Goal: Task Accomplishment & Management: Manage account settings

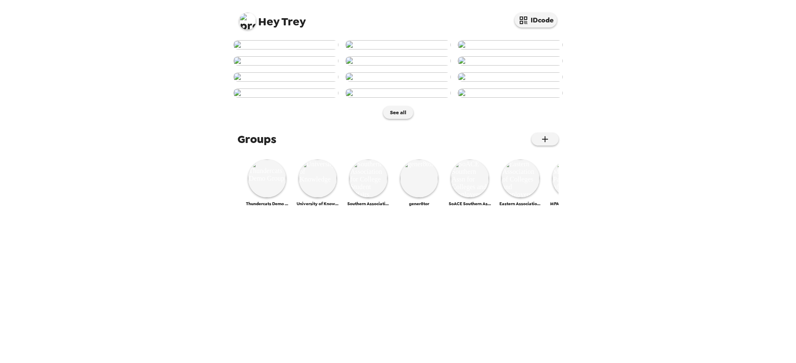
click at [243, 21] on img at bounding box center [247, 21] width 17 height 17
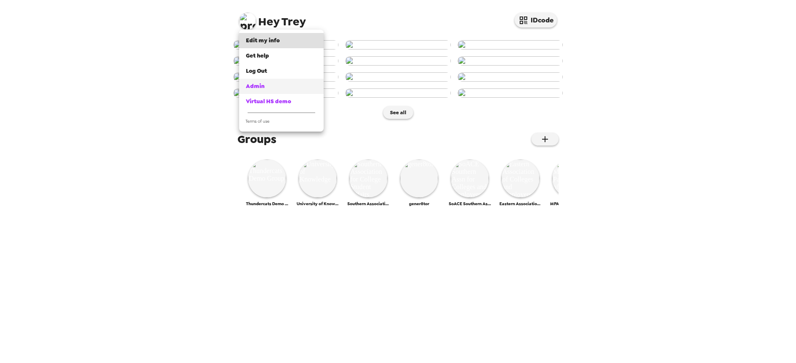
click at [262, 87] on span "Admin" at bounding box center [255, 85] width 19 height 7
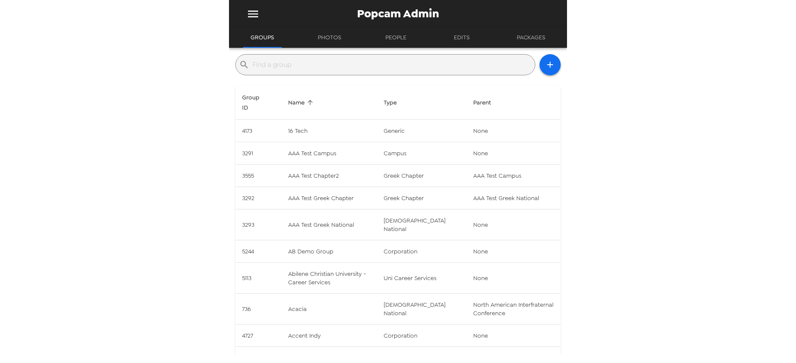
click at [306, 68] on input "text" at bounding box center [392, 65] width 279 height 14
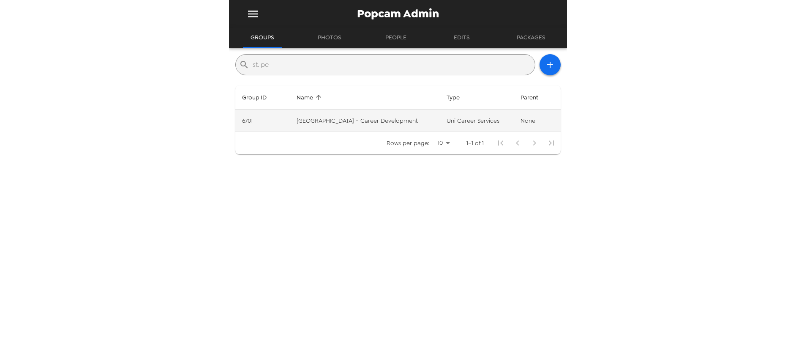
type input "st. pe"
click at [408, 120] on td "[GEOGRAPHIC_DATA] - Career Development" at bounding box center [365, 120] width 150 height 22
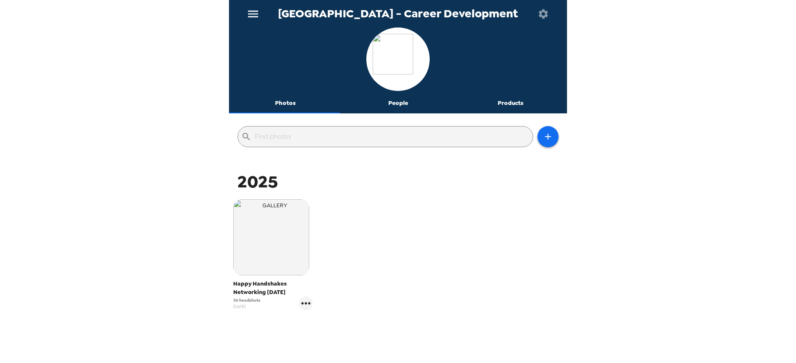
click at [394, 103] on button "People" at bounding box center [398, 103] width 113 height 20
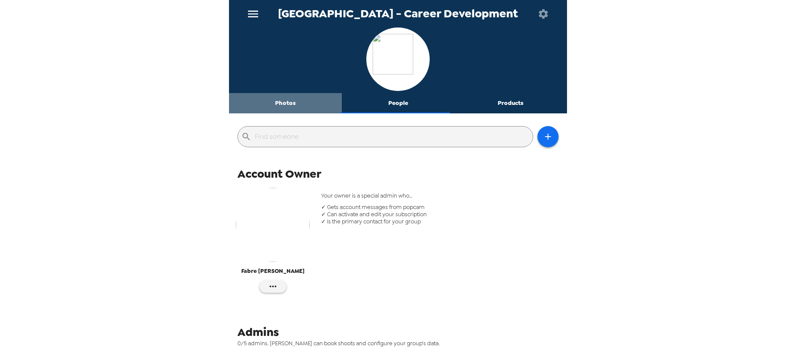
click at [295, 96] on button "Photos" at bounding box center [285, 103] width 113 height 20
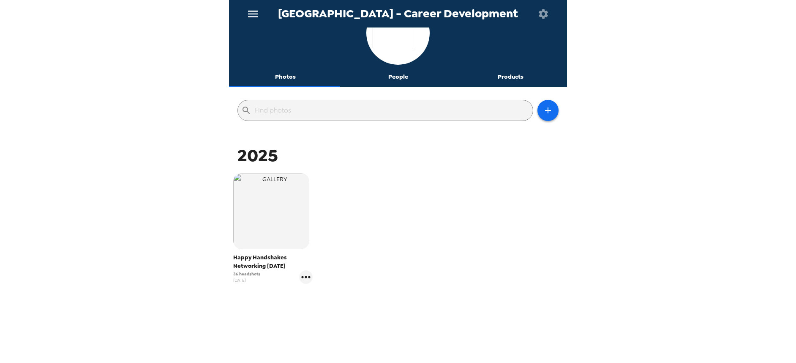
scroll to position [40, 0]
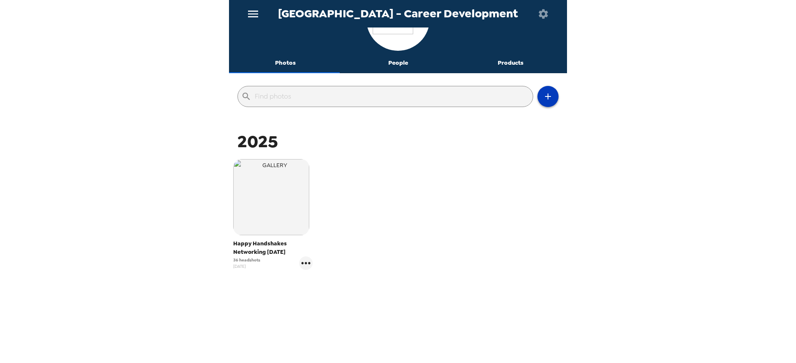
click at [543, 94] on icon "button" at bounding box center [548, 96] width 10 height 10
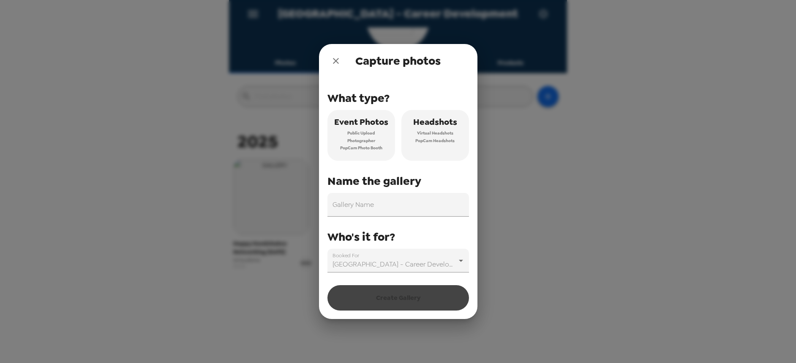
click at [441, 134] on span "Virtual Headshots" at bounding box center [435, 133] width 36 height 8
click at [396, 210] on input "Gallery Name" at bounding box center [398, 205] width 142 height 24
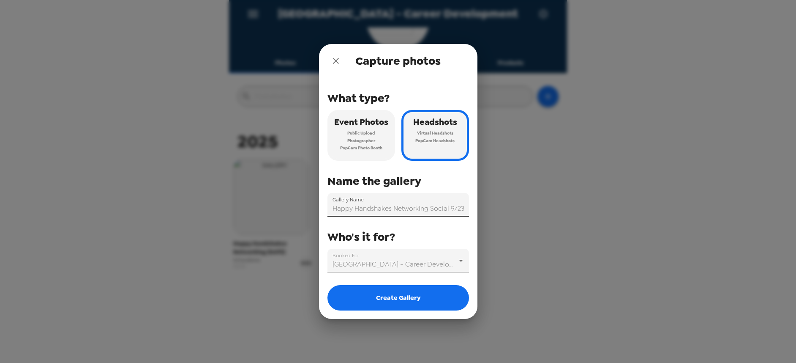
scroll to position [0, 11]
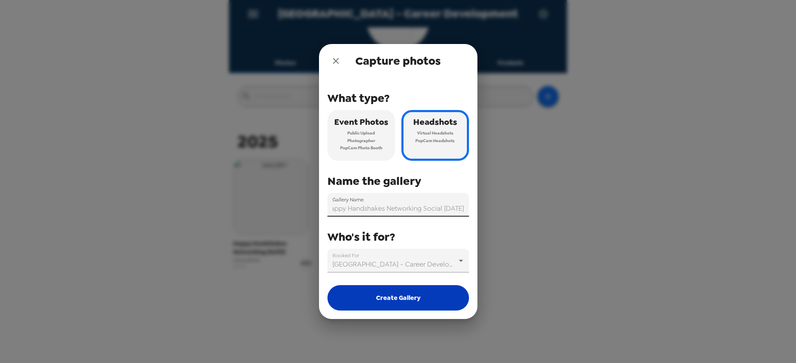
type input "Happy Handshakes Networking Social [DATE]"
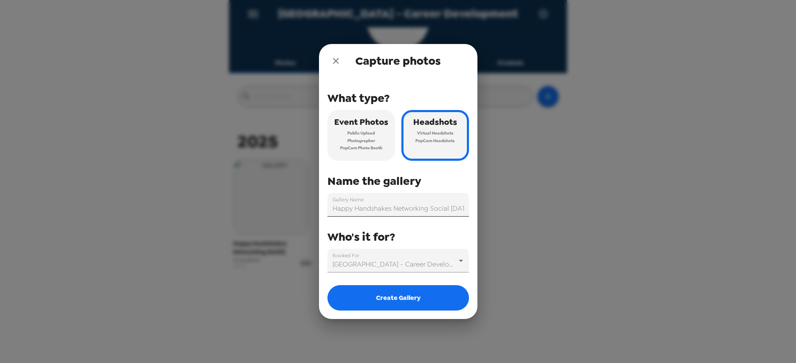
drag, startPoint x: 429, startPoint y: 304, endPoint x: 437, endPoint y: 203, distance: 101.3
click at [437, 203] on div "What type? Event Photos Public Upload Photographer PopCam Photo Booth Headshots…" at bounding box center [398, 194] width 142 height 232
click at [475, 209] on div "What type? Event Photos Public Upload Photographer PopCam Photo Booth Headshots…" at bounding box center [398, 198] width 158 height 241
click at [450, 208] on input "Happy Handshakes Networking Social [DATE]" at bounding box center [398, 205] width 142 height 24
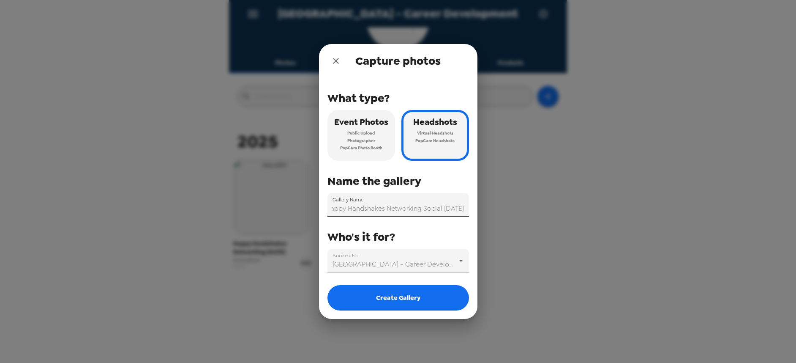
click at [445, 211] on input "Happy Handshakes Networking Social [DATE]" at bounding box center [398, 205] width 142 height 24
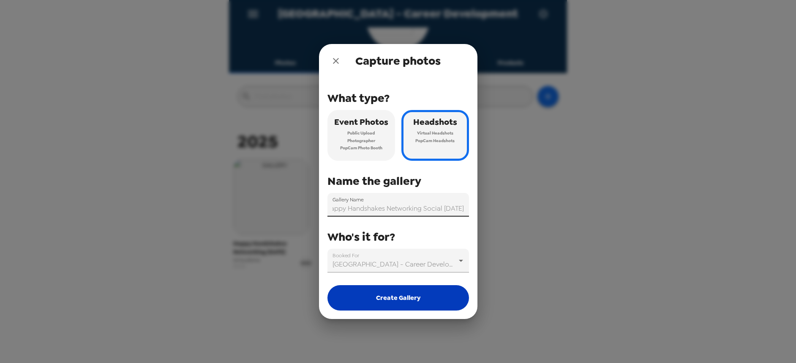
click at [409, 297] on button "Create Gallery" at bounding box center [398, 297] width 142 height 25
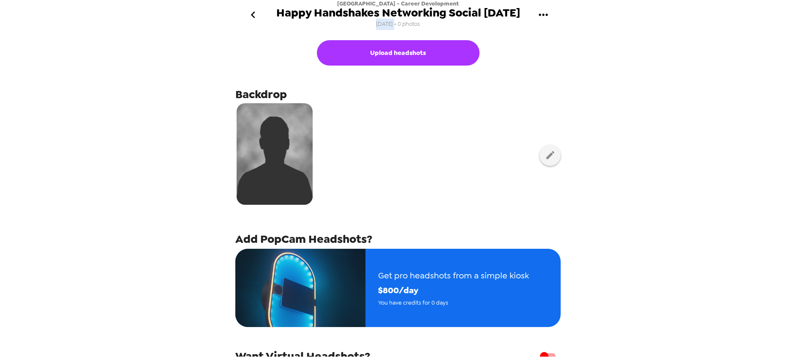
drag, startPoint x: 382, startPoint y: 25, endPoint x: 393, endPoint y: 23, distance: 12.0
click at [393, 23] on span "[DATE] • 0 photos" at bounding box center [398, 24] width 44 height 11
drag, startPoint x: 485, startPoint y: 14, endPoint x: 363, endPoint y: 89, distance: 142.8
click at [485, 16] on span "Happy Handshakes Networking Social [DATE]" at bounding box center [398, 12] width 244 height 11
click at [541, 147] on button "button" at bounding box center [550, 155] width 21 height 21
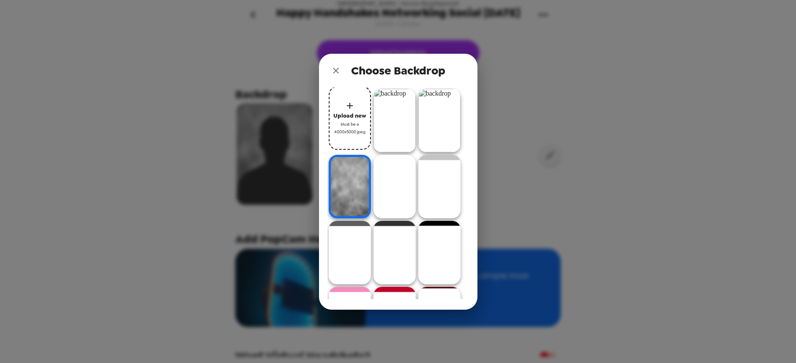
click at [396, 116] on img at bounding box center [395, 120] width 42 height 63
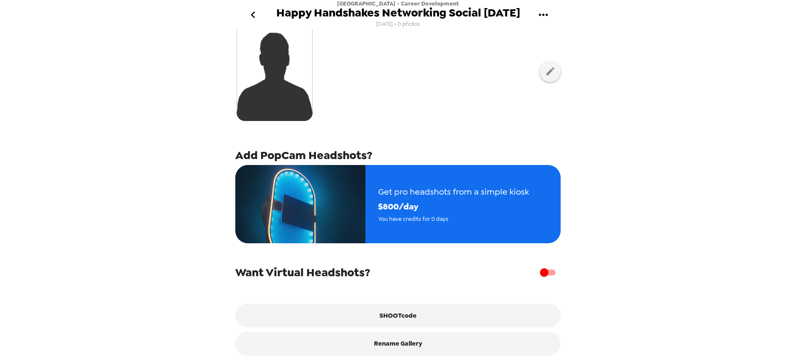
scroll to position [85, 0]
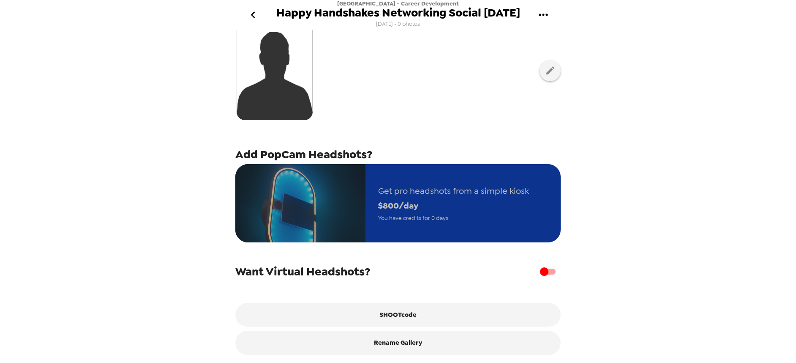
click at [419, 202] on span "$ 800 /day" at bounding box center [453, 205] width 151 height 15
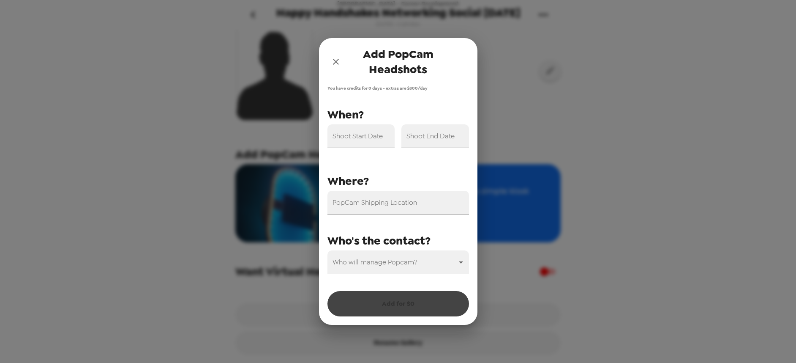
drag, startPoint x: 338, startPoint y: 63, endPoint x: 408, endPoint y: 93, distance: 76.3
click at [409, 93] on div "Add PopCam Headshots You have credits for 0 days - extras are $ 800 /day PopCam…" at bounding box center [398, 181] width 158 height 287
drag, startPoint x: 404, startPoint y: 89, endPoint x: 430, endPoint y: 88, distance: 26.2
click at [430, 88] on span "You have credits for 0 days - extras are $ 800 /day" at bounding box center [398, 87] width 142 height 5
click at [332, 65] on icon "close" at bounding box center [336, 62] width 10 height 10
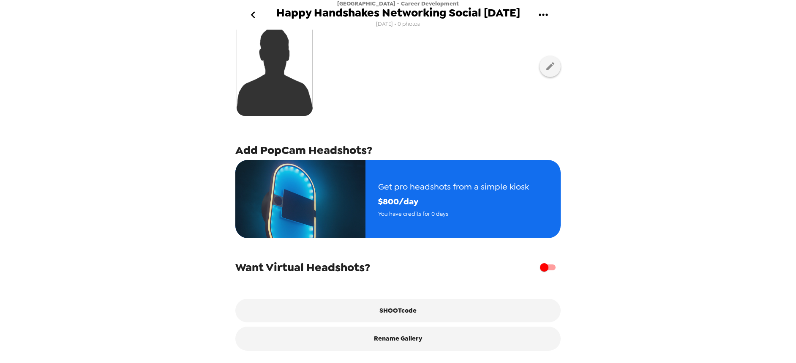
scroll to position [94, 0]
click at [252, 18] on icon "go back" at bounding box center [253, 15] width 14 height 14
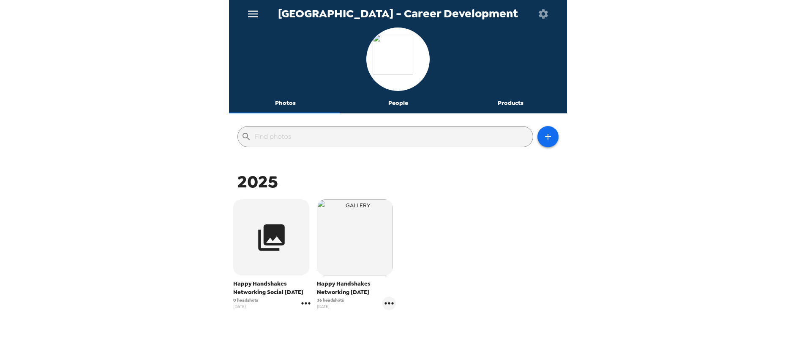
click at [306, 304] on icon "gallery menu" at bounding box center [306, 303] width 14 height 14
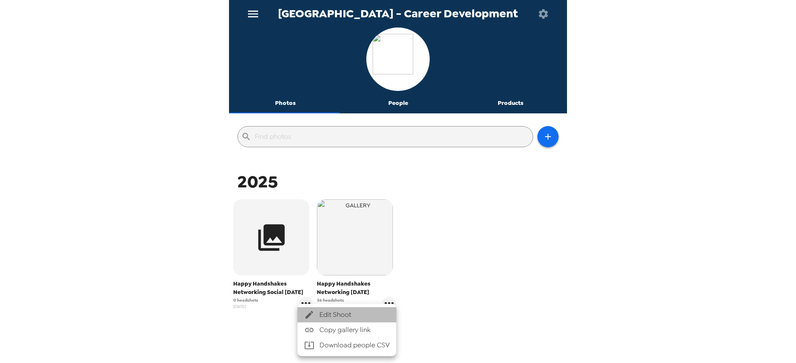
click at [320, 321] on li "Edit Shoot" at bounding box center [346, 314] width 99 height 15
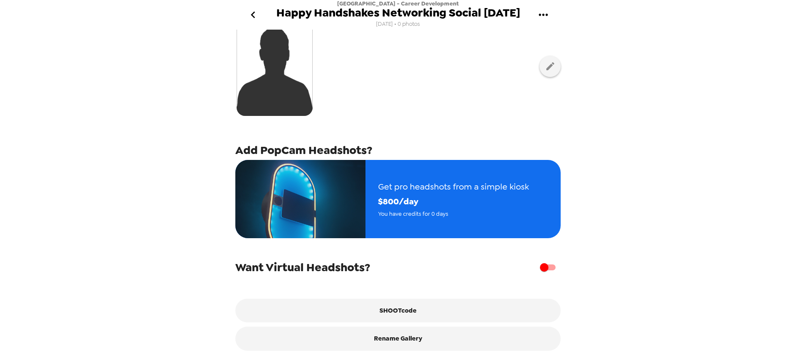
scroll to position [94, 0]
click at [542, 267] on input "checkbox" at bounding box center [544, 267] width 48 height 16
checkbox input "true"
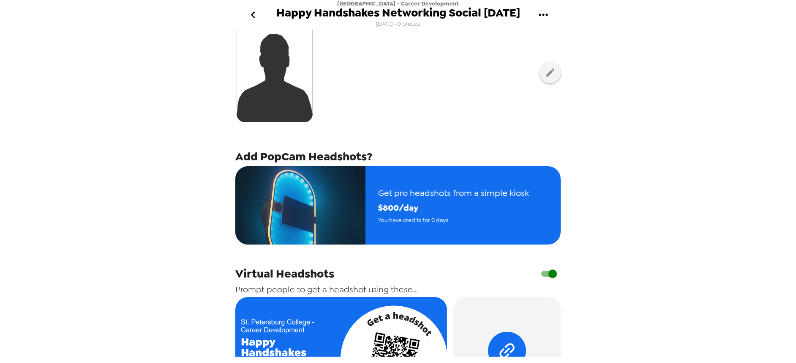
scroll to position [0, 0]
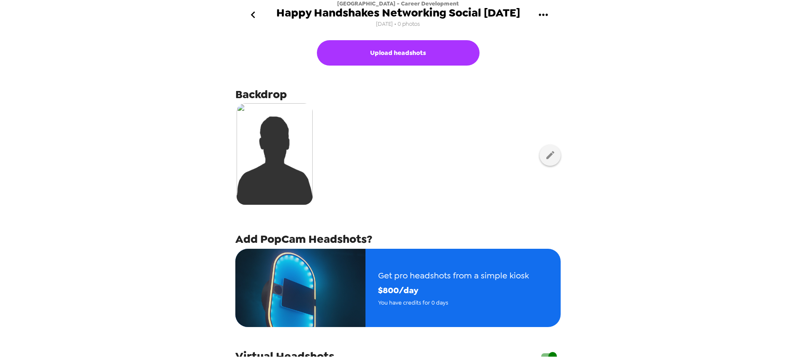
click at [257, 18] on icon "go back" at bounding box center [253, 15] width 14 height 14
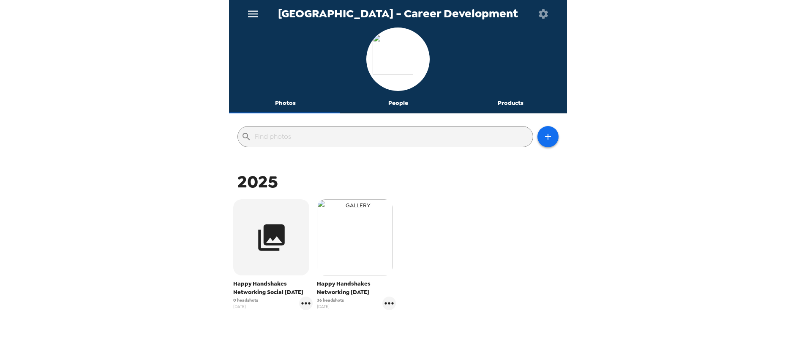
click at [372, 242] on img "button" at bounding box center [355, 237] width 76 height 76
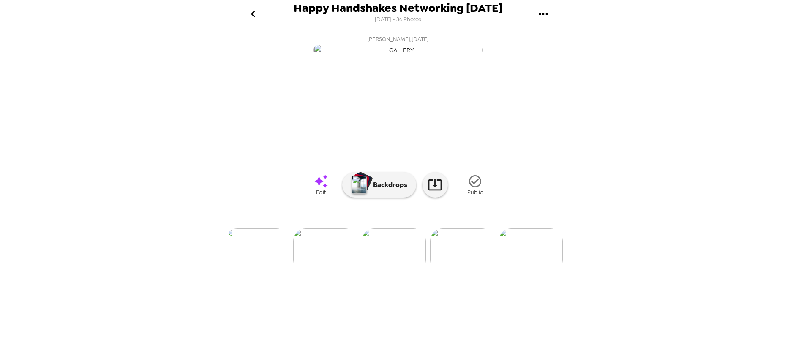
scroll to position [0, 658]
click at [250, 15] on icon "go back" at bounding box center [253, 14] width 14 height 14
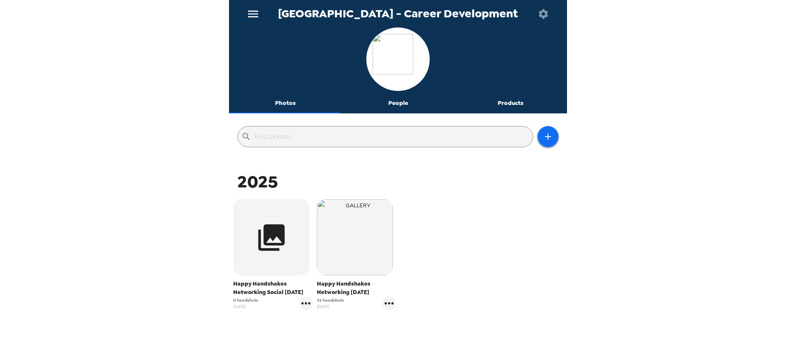
click at [254, 14] on icon "menu" at bounding box center [253, 14] width 14 height 14
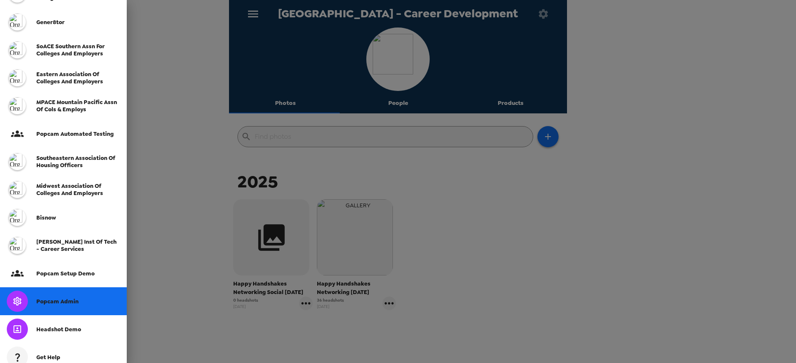
scroll to position [127, 0]
click at [75, 300] on span "Popcam Admin" at bounding box center [57, 300] width 42 height 7
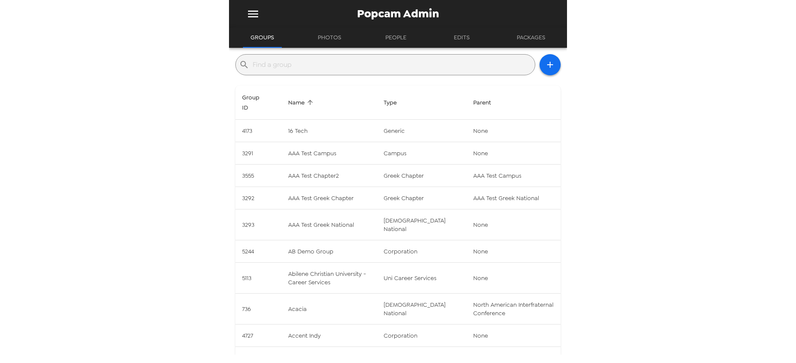
click at [310, 67] on input "text" at bounding box center [392, 65] width 279 height 14
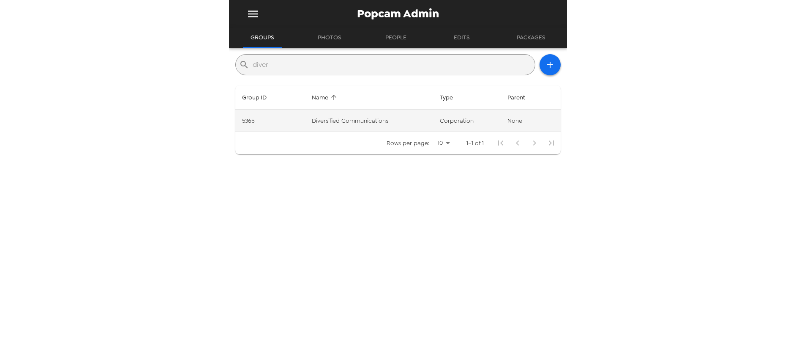
type input "diver"
click at [335, 123] on td "Diversified Communications" at bounding box center [369, 120] width 128 height 22
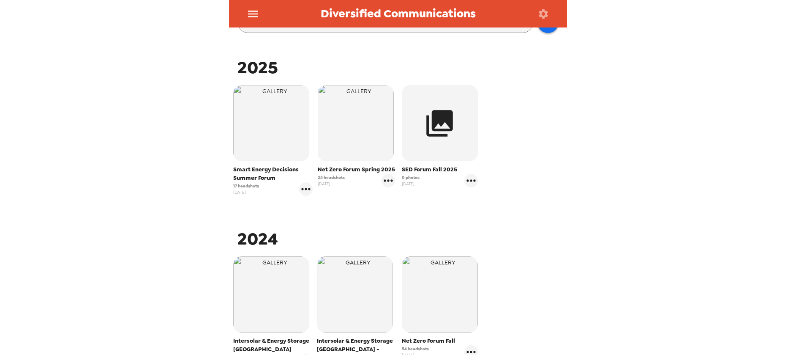
scroll to position [169, 0]
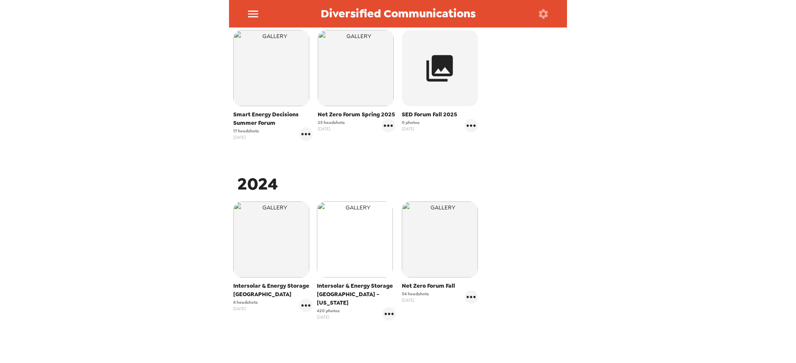
click at [363, 244] on img "button" at bounding box center [355, 239] width 76 height 76
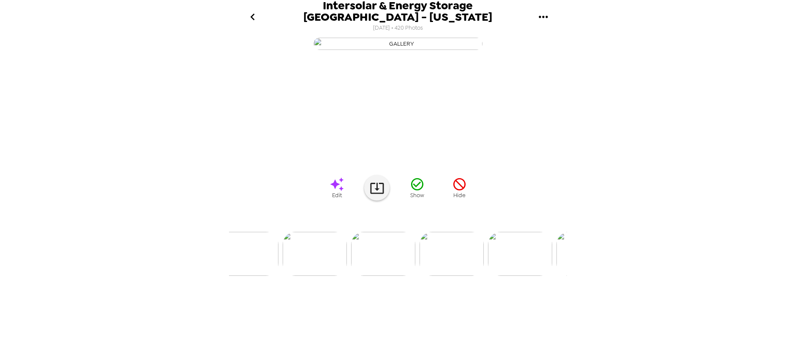
scroll to position [0, 2381]
click at [537, 276] on img at bounding box center [550, 254] width 64 height 44
click at [479, 276] on img at bounding box center [467, 254] width 64 height 44
click at [535, 276] on div at bounding box center [398, 240] width 338 height 72
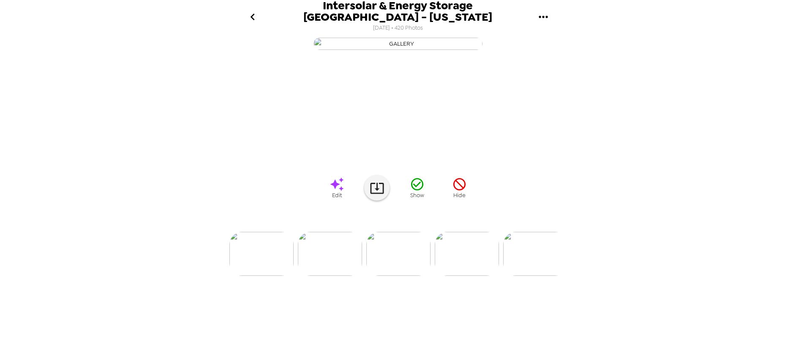
click at [539, 276] on img at bounding box center [535, 254] width 64 height 44
click at [308, 276] on img at bounding box center [298, 254] width 64 height 44
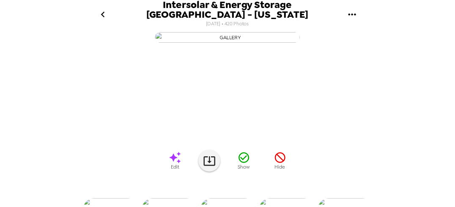
scroll to position [0, 4723]
